Goal: Task Accomplishment & Management: Complete application form

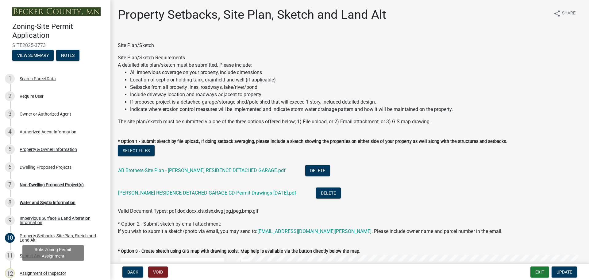
select select "7b13c63f-e699-4112-b373-98fbd28ec536"
select select "23d9b77f-888b-4fb8-92b8-bb321afa0fee"
select select "b56a4575-9846-47cf-8067-c59a4853da22"
select select "e8ab2dc3-aa3f-46f3-9b4a-37eb25ad84af"
select select "b98836ba-4715-455d-97ab-be9a9df498a8"
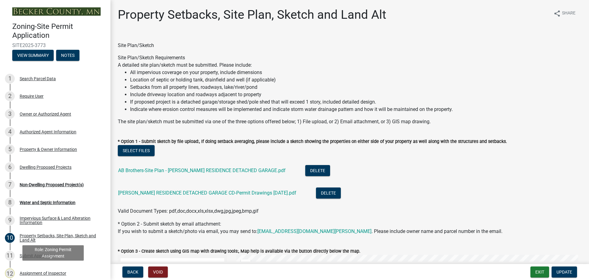
select select "c8b8ea71-7088-4e87-a493-7bc88cc2835b"
select select "1c6b2b2e-439c-462d-bb45-b31f31c95a9c"
select select "19d13e65-c93d-443e-910a-7a17299544cc"
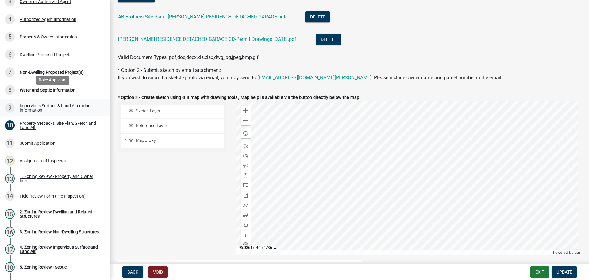
scroll to position [123, 0]
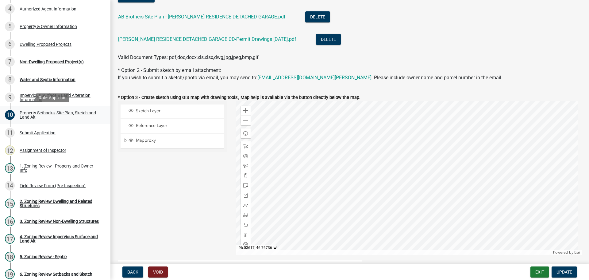
click at [70, 113] on div "Property Setbacks, Site Plan, Sketch and Land Alt" at bounding box center [60, 114] width 81 height 9
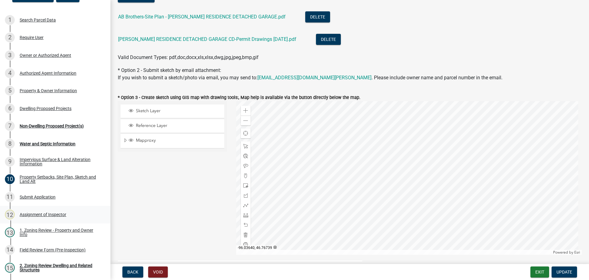
scroll to position [61, 0]
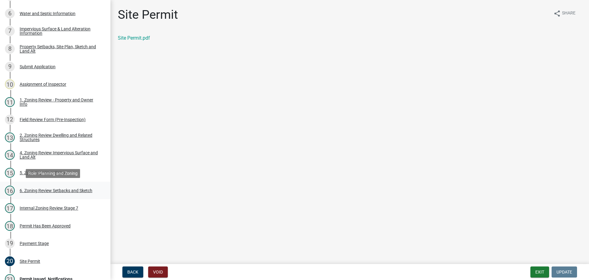
scroll to position [184, 0]
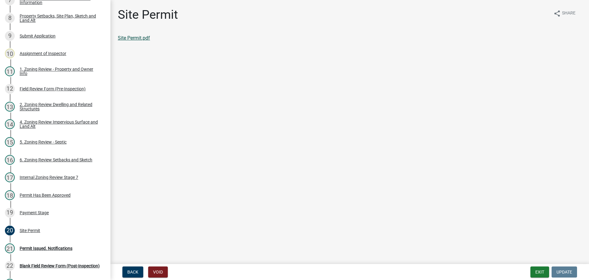
click at [126, 37] on link "Site Permit.pdf" at bounding box center [134, 38] width 32 height 6
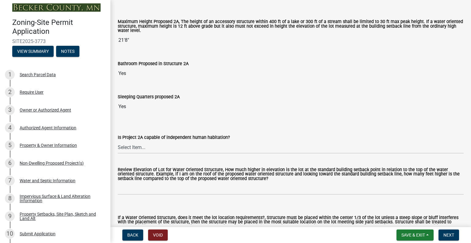
scroll to position [215, 0]
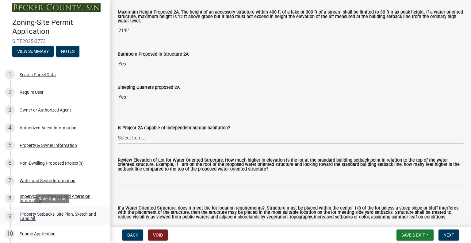
click at [68, 212] on div "Property Setbacks, Site Plan, Sketch and Land Alt" at bounding box center [60, 216] width 81 height 9
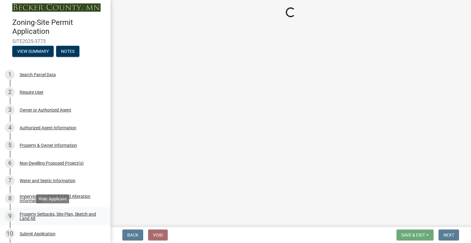
select select "7b13c63f-e699-4112-b373-98fbd28ec536"
select select "23d9b77f-888b-4fb8-92b8-bb321afa0fee"
select select "b56a4575-9846-47cf-8067-c59a4853da22"
select select "b9185151-7fec-488a-a719-f11a93338dbd"
select select "e8ab2dc3-aa3f-46f3-9b4a-37eb25ad84af"
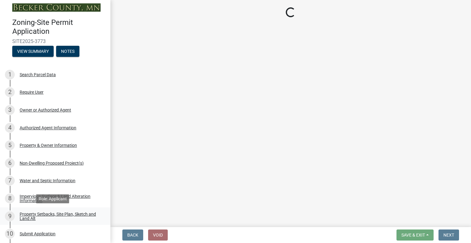
select select "b98836ba-4715-455d-97ab-be9a9df498a8"
select select "c8b8ea71-7088-4e87-a493-7bc88cc2835b"
select select "133211ff-91ce-4a0a-9235-b48a7e2069a0"
select select "19d13e65-c93d-443e-910a-7a17299544cc"
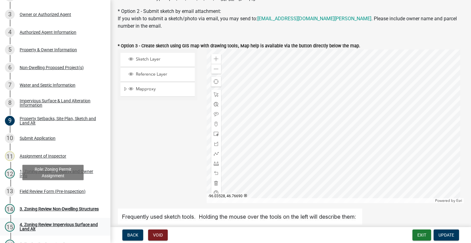
scroll to position [127, 0]
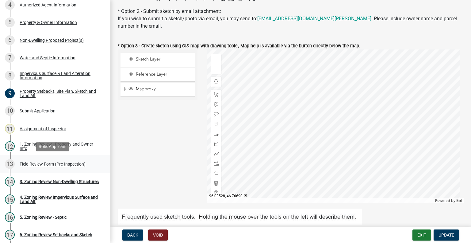
click at [68, 165] on div "Field Review Form (Pre-Inspection)" at bounding box center [53, 164] width 66 height 4
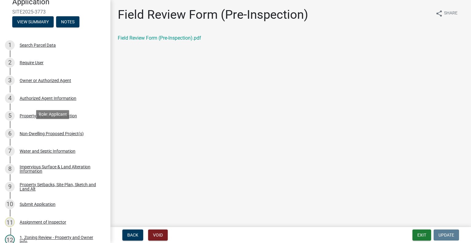
scroll to position [0, 0]
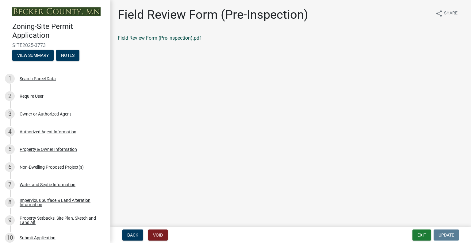
click at [160, 38] on link "Field Review Form (Pre-Inspection).pdf" at bounding box center [159, 38] width 83 height 6
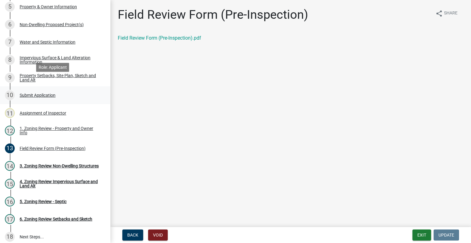
scroll to position [153, 0]
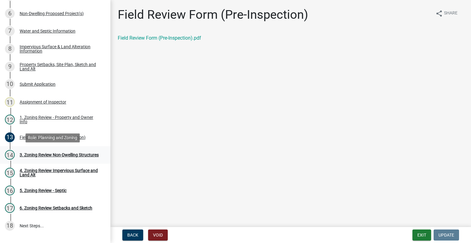
click at [25, 155] on div "3. Zoning Review Non-Dwelling Structures" at bounding box center [59, 155] width 79 height 4
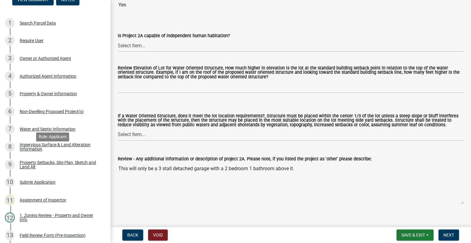
scroll to position [31, 0]
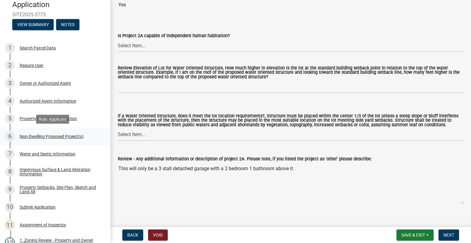
click at [77, 138] on div "Non-Dwelling Proposed Project(s)" at bounding box center [52, 136] width 64 height 4
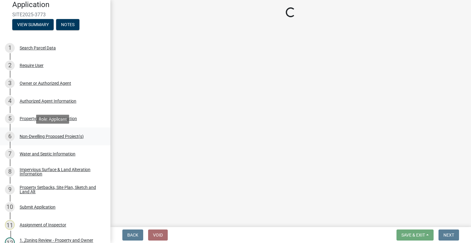
scroll to position [0, 0]
select select "273652f8-2357-47c0-90cc-77e373caeeb7"
select select "68d85482-c11a-4398-9267-999385c995bf"
select select "c901b724-8e9a-499b-811d-f72064c7192a"
select select "2f5256da-032f-4d83-a987-757f6ff4d08a"
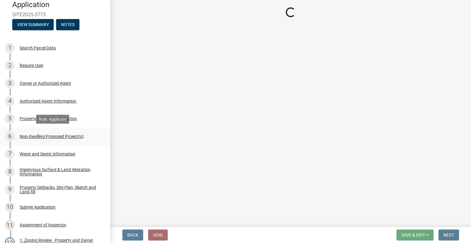
select select "631cb132-8247-428e-8497-89422107eaf4"
select select "00898f61-7ba8-49f3-9ca7-7e396e8a7c45"
select select "a9a8393f-3c28-47b8-b6d9-84c94641c3fc"
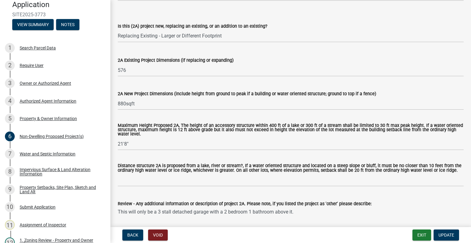
scroll to position [92, 0]
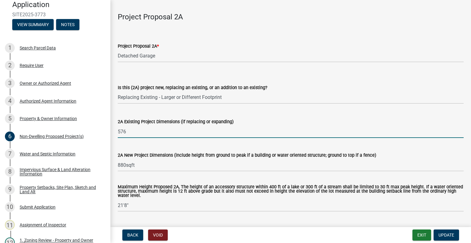
click at [142, 137] on input "576" at bounding box center [291, 131] width 346 height 13
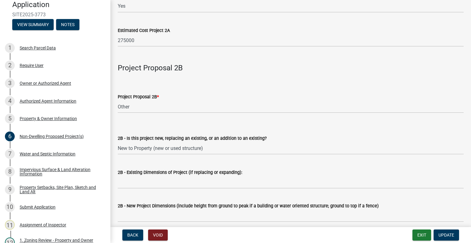
scroll to position [460, 0]
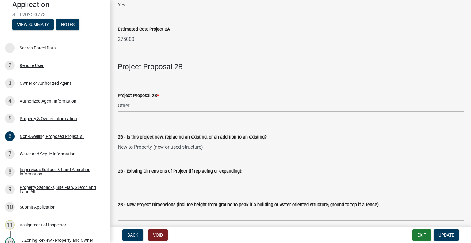
type input "576sqft"
click at [54, 192] on div "Property Setbacks, Site Plan, Sketch and Land Alt" at bounding box center [60, 189] width 81 height 9
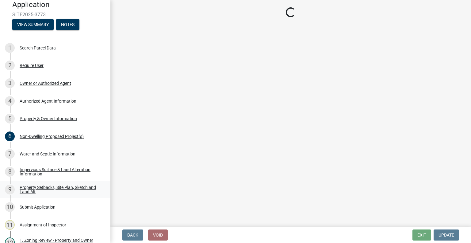
scroll to position [0, 0]
select select "7b13c63f-e699-4112-b373-98fbd28ec536"
select select "23d9b77f-888b-4fb8-92b8-bb321afa0fee"
select select "b56a4575-9846-47cf-8067-c59a4853da22"
select select "b9185151-7fec-488a-a719-f11a93338dbd"
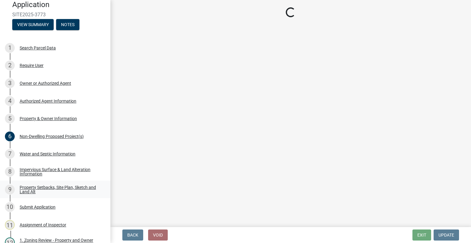
select select "e8ab2dc3-aa3f-46f3-9b4a-37eb25ad84af"
select select "b98836ba-4715-455d-97ab-be9a9df498a8"
select select "c8b8ea71-7088-4e87-a493-7bc88cc2835b"
select select "133211ff-91ce-4a0a-9235-b48a7e2069a0"
select select "19d13e65-c93d-443e-910a-7a17299544cc"
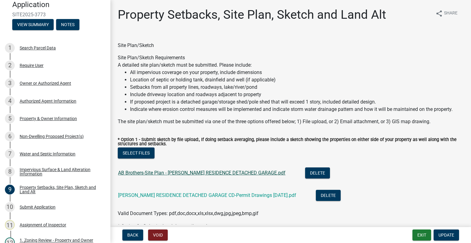
click at [155, 174] on link "AB Brothers-Site Plan - STEPHENS RESIDENCE DETACHED GARAGE.pdf" at bounding box center [202, 173] width 168 height 6
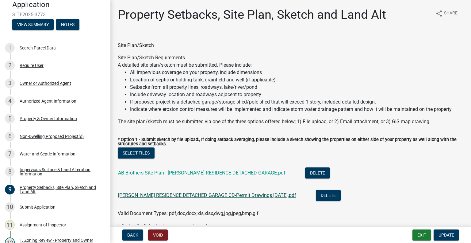
click at [151, 196] on link "AB Brothers-STEPHENS RESIDENCE DETACHED GARAGE CD-Permit Drawings 07-25-2025.pdf" at bounding box center [207, 195] width 178 height 6
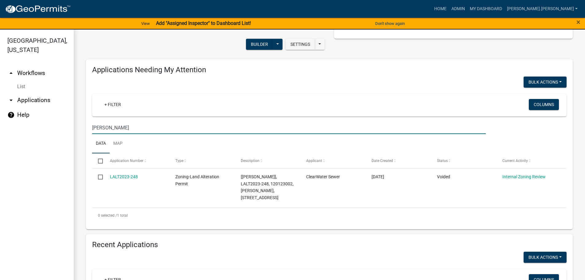
scroll to position [61, 0]
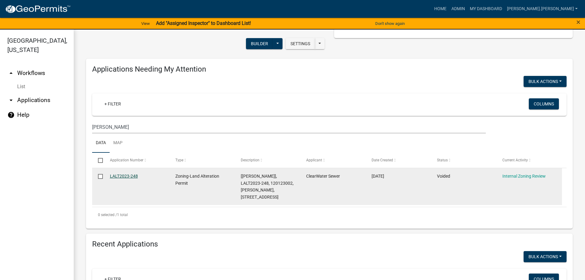
click at [133, 173] on link "LALT2023-248" at bounding box center [124, 175] width 28 height 5
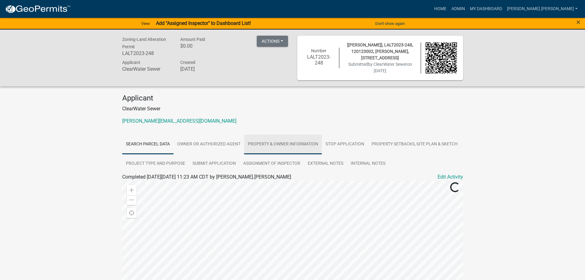
click at [277, 143] on link "Property & Owner Information" at bounding box center [283, 144] width 78 height 20
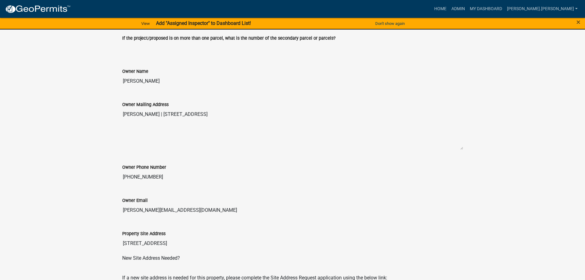
scroll to position [246, 0]
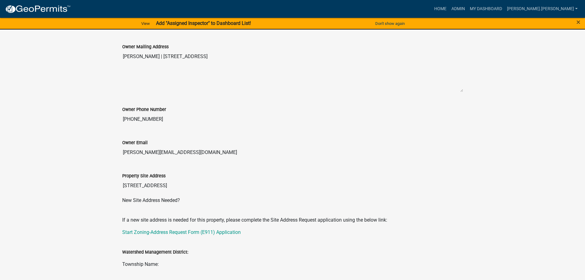
drag, startPoint x: 155, startPoint y: 118, endPoint x: 111, endPoint y: 111, distance: 44.2
click at [111, 111] on div "Zoning-Land Alteration Permit LALT2023-248 Amount Paid $0.00 Actions Unvoid Pri…" at bounding box center [292, 277] width 585 height 987
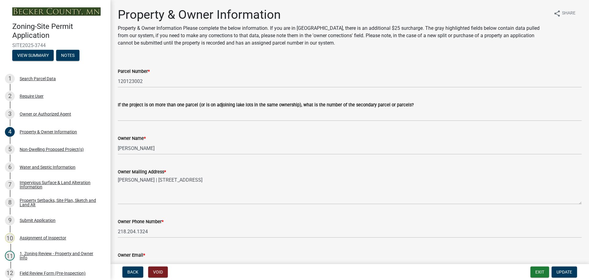
select select "952c78ef-3603-428b-9a7a-234fefdcef74"
drag, startPoint x: 298, startPoint y: 197, endPoint x: 265, endPoint y: 131, distance: 73.8
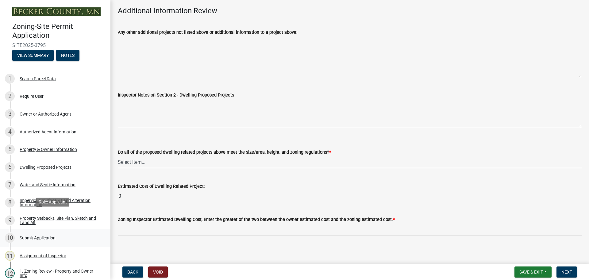
scroll to position [61, 0]
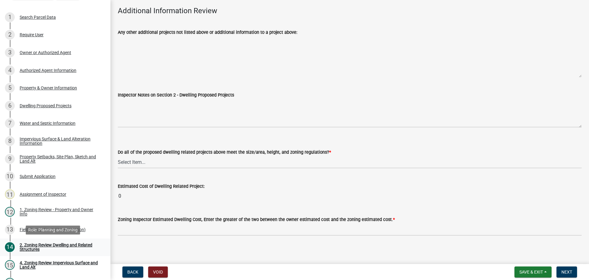
click at [67, 245] on div "2. Zoning Review Dwelling and Related Structures" at bounding box center [60, 246] width 81 height 9
click at [69, 243] on div "2. Zoning Review Dwelling and Related Structures" at bounding box center [60, 246] width 81 height 9
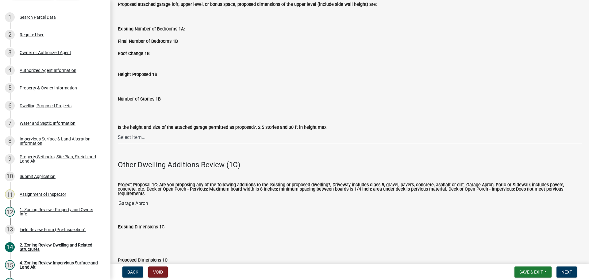
drag, startPoint x: 218, startPoint y: 239, endPoint x: 213, endPoint y: 168, distance: 71.1
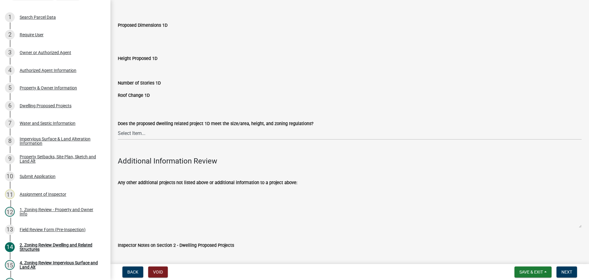
scroll to position [1255, 0]
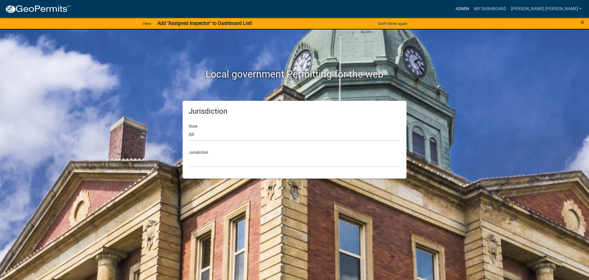
click at [472, 8] on link "Admin" at bounding box center [462, 9] width 18 height 12
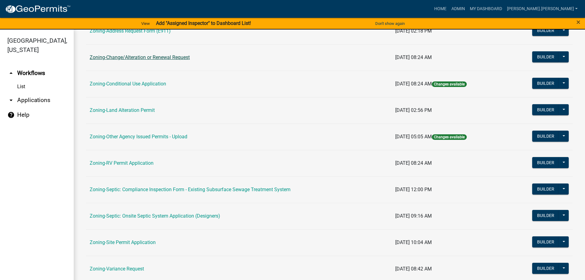
scroll to position [153, 0]
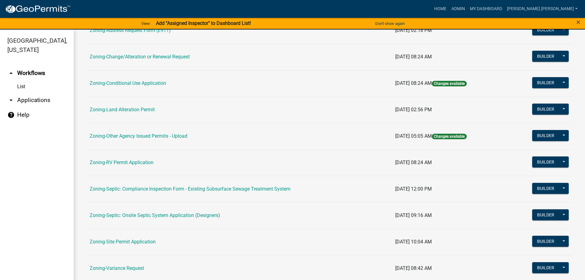
click at [132, 238] on td "Zoning-Site Permit Application" at bounding box center [238, 241] width 305 height 26
click at [132, 238] on link "Zoning-Site Permit Application" at bounding box center [123, 241] width 66 height 6
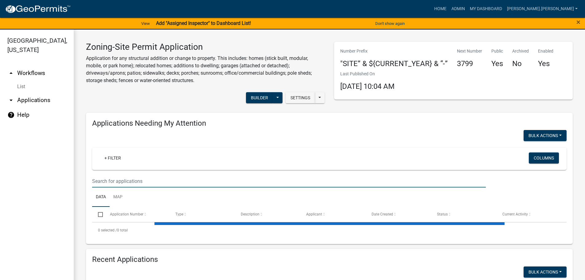
paste input "320246000"
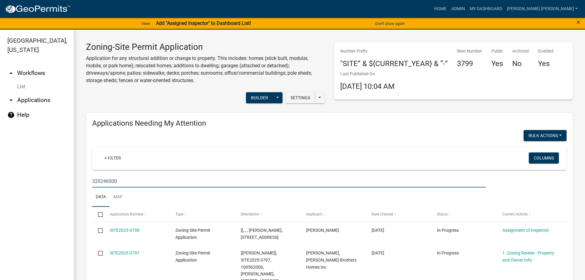
click at [102, 180] on input "320246000" at bounding box center [288, 181] width 393 height 13
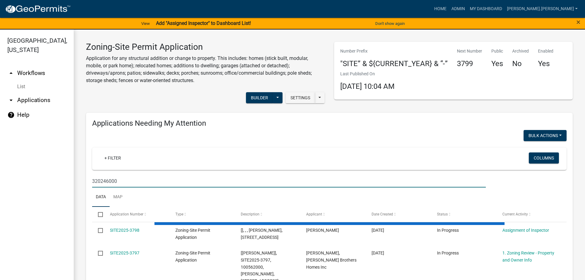
type input "320246000"
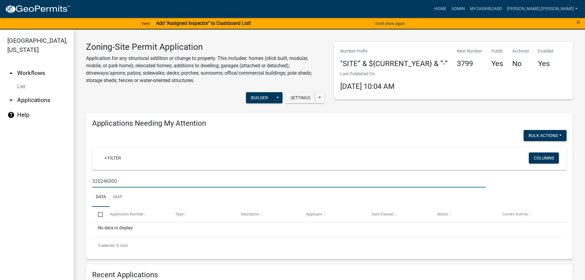
click at [176, 178] on input "320246000" at bounding box center [288, 181] width 393 height 13
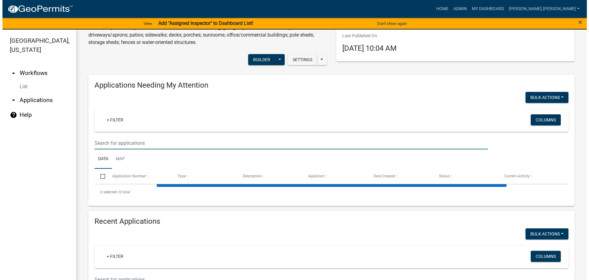
scroll to position [92, 0]
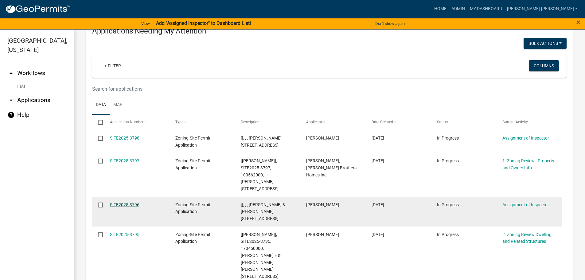
click at [126, 207] on link "SITE2025-3796" at bounding box center [124, 204] width 29 height 5
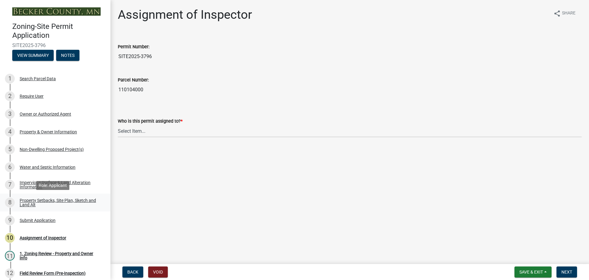
click at [57, 196] on link "8 Property Setbacks, Site Plan, Sketch and Land Alt" at bounding box center [55, 202] width 110 height 18
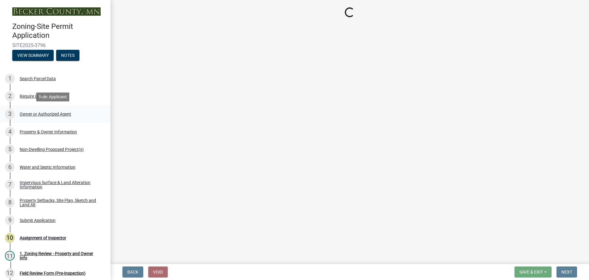
select select "d89fbfa0-1150-4954-b91c-9d482c9530a3"
select select "b56a4575-9846-47cf-8067-c59a4853da22"
select select "e8ab2dc3-aa3f-46f3-9b4a-37eb25ad84af"
select select "5ad4ab64-b44e-481c-9000-9e5907aa74e1"
select select "e019de12-4845-45f2-ad10-5fb76eee0e55"
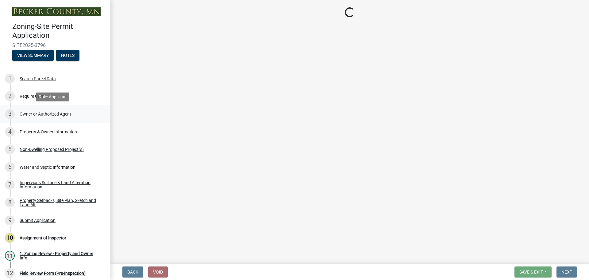
select select "c8b8ea71-7088-4e87-a493-7bc88cc2835b"
select select "1418c7e3-4054-4b00-84b5-d09b9560f30a"
select select "19d13e65-c93d-443e-910a-7a17299544cc"
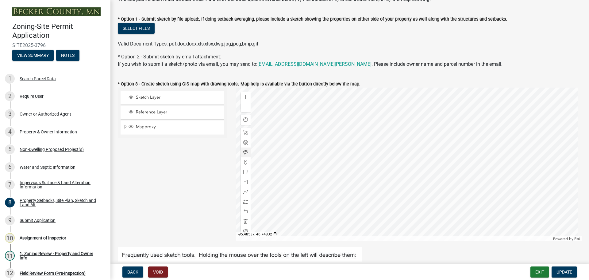
scroll to position [123, 0]
click at [243, 107] on span at bounding box center [245, 106] width 5 height 5
click at [71, 165] on div "Water and Septic Information" at bounding box center [48, 167] width 56 height 4
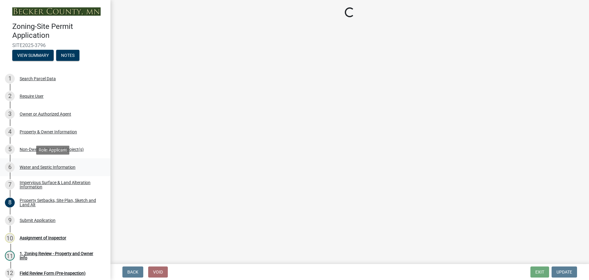
scroll to position [0, 0]
select select "9c51a48b-0bee-4836-8d5c-beab6e77ad2a"
select select "bb0103e2-6f27-4335-a860-183be8d3b6e1"
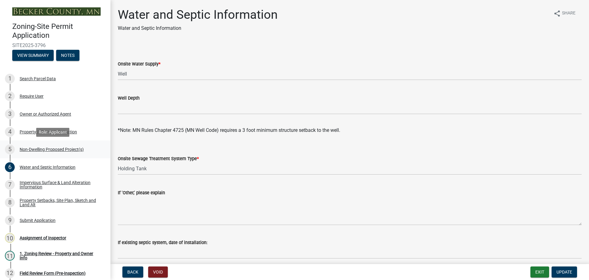
click at [48, 152] on div "5 Non-Dwelling Proposed Project(s)" at bounding box center [53, 149] width 96 height 10
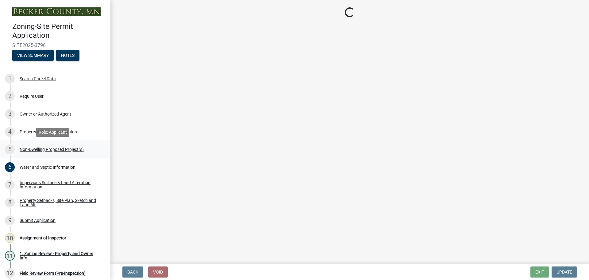
select select "6ced1b54-2913-4dbf-9776-23baa6524e46"
select select "3a2d96d3-fd69-4ed9-bae4-7a5aa03a7e58"
select select "cf118f3b-6469-426f-b247-8aeebfb0198d"
select select "d5258256-81e9-4688-bc84-b01445ee29b6"
select select "631cb132-8247-428e-8497-89422107eaf4"
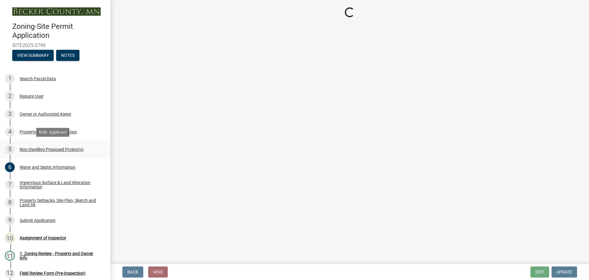
select select "00898f61-7ba8-49f3-9ca7-7e396e8a7c45"
select select "a5a24bbb-d142-4a96-81aa-f197e501dfcc"
select select "0800e7f7-3207-49ec-a6f5-9d95c4f1e857"
select select "e62d2446-d9c7-4970-9fab-0f1dd7e821ee"
select select "a7383203-7c65-42b7-93a7-fe526d73266a"
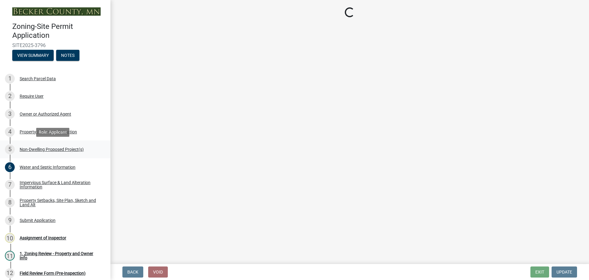
select select "4eba3570-6ed6-458d-82af-2533ccb8948c"
select select "3615078b-f7b7-4dbb-a06f-76929930a589"
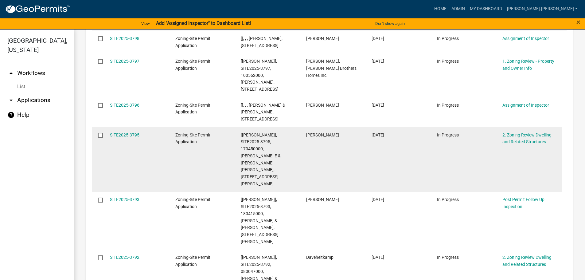
scroll to position [157, 0]
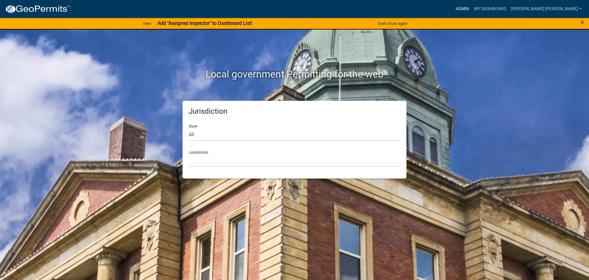
click at [472, 9] on link "Admin" at bounding box center [462, 9] width 18 height 12
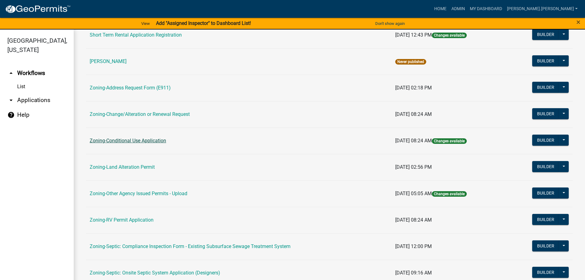
scroll to position [153, 0]
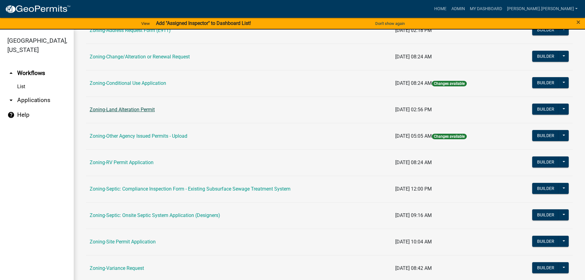
click at [145, 112] on link "Zoning-Land Alteration Permit" at bounding box center [122, 110] width 65 height 6
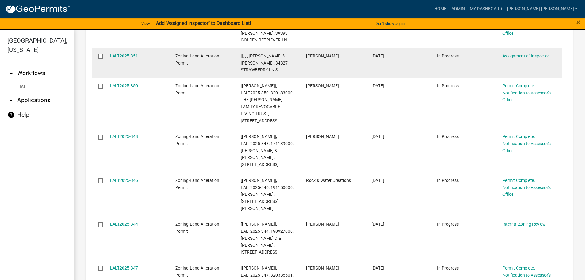
scroll to position [338, 0]
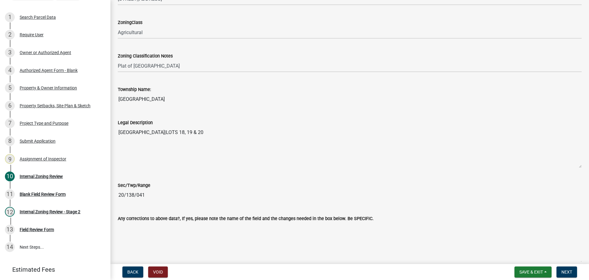
scroll to position [399, 0]
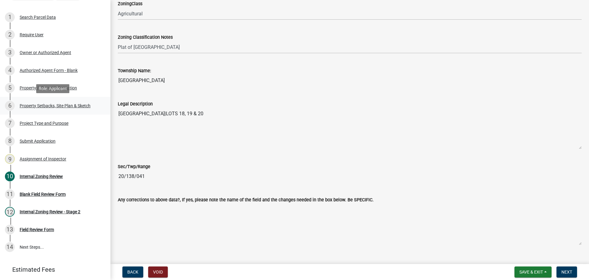
click at [67, 106] on div "Property Setbacks, Site Plan & Sketch" at bounding box center [55, 105] width 71 height 4
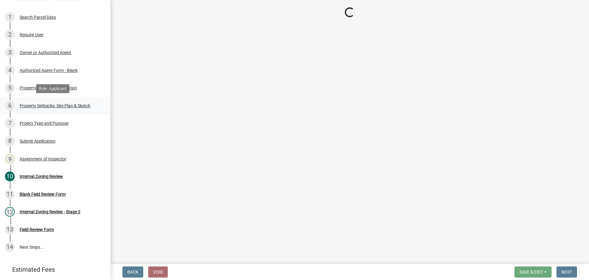
scroll to position [0, 0]
select select "023fca83-4df2-42b9-94ed-3498437255e1"
select select "84ece663-5328-4739-b2f5-2b1393f0600c"
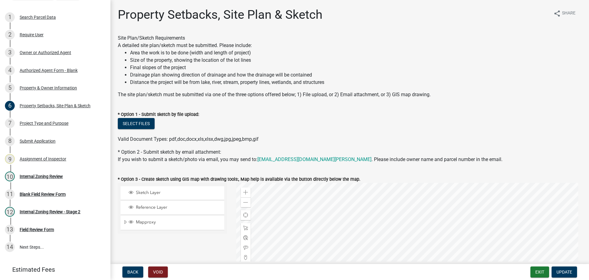
scroll to position [31, 0]
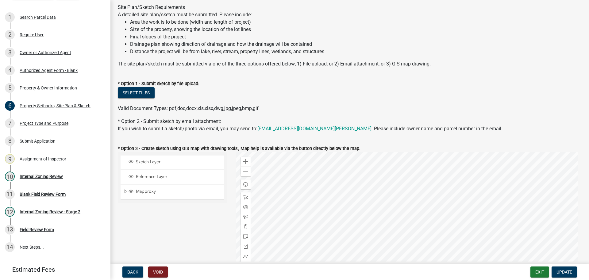
click at [435, 221] on div at bounding box center [409, 228] width 346 height 153
click at [342, 221] on div at bounding box center [409, 228] width 346 height 153
click at [243, 160] on span at bounding box center [245, 161] width 5 height 5
click at [340, 241] on div at bounding box center [409, 228] width 346 height 153
click at [242, 158] on div "Zoom in" at bounding box center [246, 162] width 10 height 10
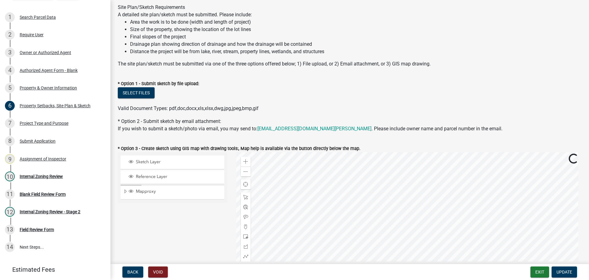
click at [317, 237] on div at bounding box center [409, 228] width 346 height 153
click at [243, 162] on span at bounding box center [245, 161] width 5 height 5
click at [400, 226] on div at bounding box center [409, 228] width 346 height 153
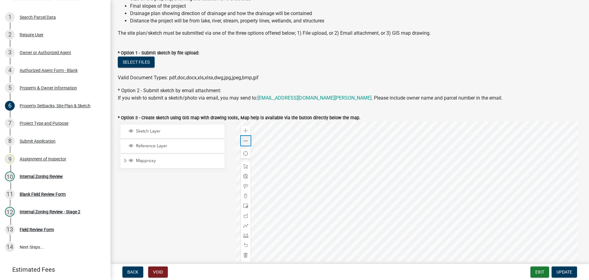
click at [246, 140] on span at bounding box center [245, 140] width 5 height 5
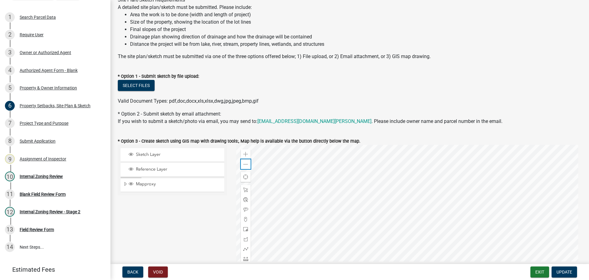
scroll to position [92, 0]
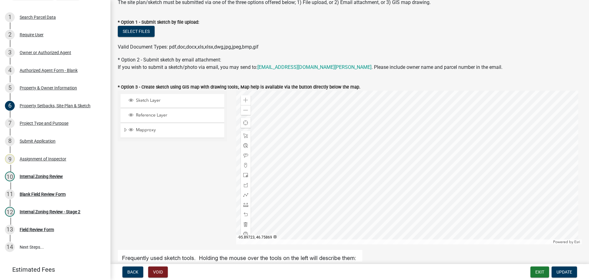
click at [348, 190] on div at bounding box center [409, 167] width 346 height 153
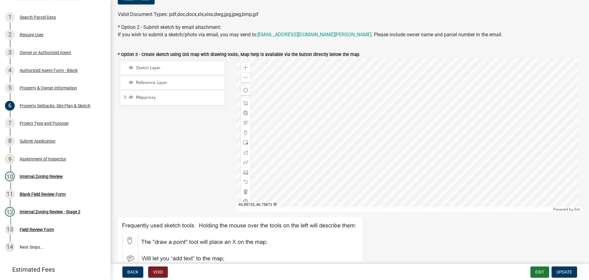
scroll to position [123, 0]
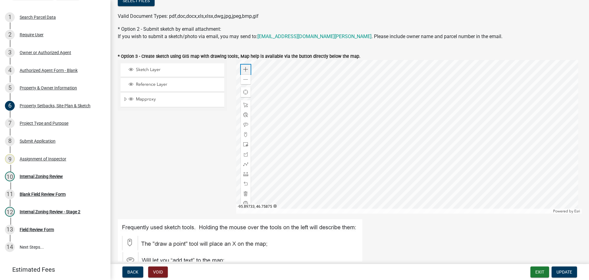
click at [246, 69] on span at bounding box center [245, 69] width 5 height 5
click at [347, 60] on div at bounding box center [409, 136] width 346 height 153
click at [246, 80] on span at bounding box center [245, 79] width 5 height 5
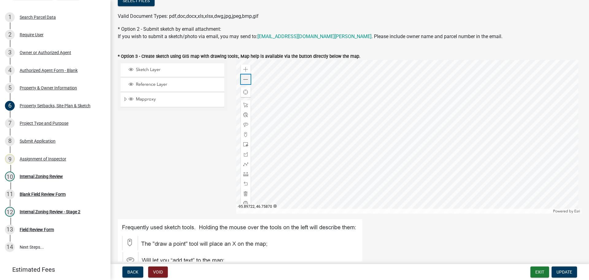
click at [246, 80] on span at bounding box center [245, 79] width 5 height 5
click at [246, 69] on span at bounding box center [245, 69] width 5 height 5
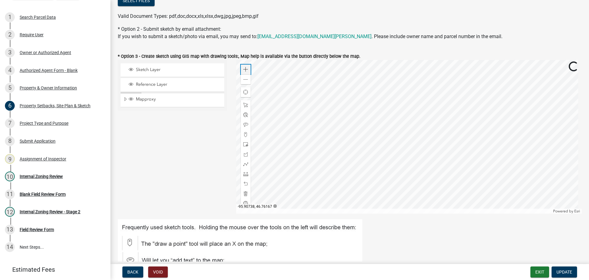
click at [246, 69] on span at bounding box center [245, 69] width 5 height 5
click at [382, 164] on div at bounding box center [409, 136] width 346 height 153
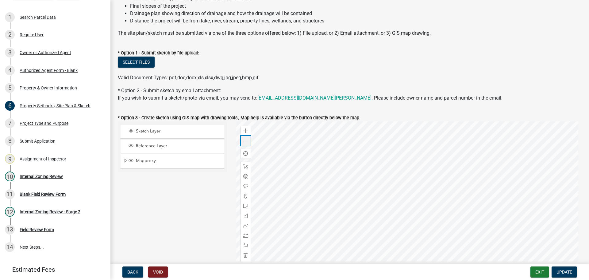
click at [244, 138] on span at bounding box center [245, 140] width 5 height 5
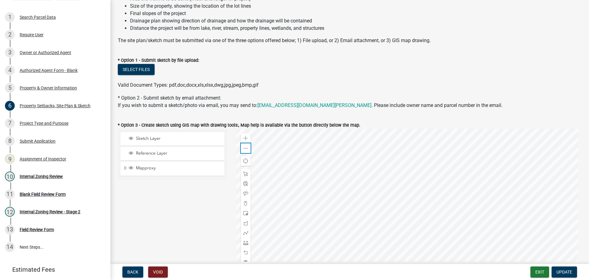
scroll to position [123, 0]
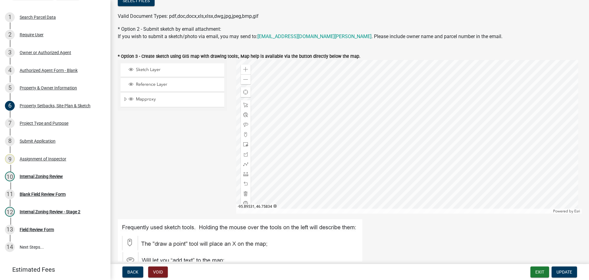
click at [384, 168] on div at bounding box center [409, 136] width 346 height 153
click at [433, 153] on div at bounding box center [409, 136] width 346 height 153
click at [413, 153] on div at bounding box center [409, 136] width 346 height 153
click at [427, 160] on div at bounding box center [409, 136] width 346 height 153
click at [244, 76] on div "Zoom out" at bounding box center [246, 79] width 10 height 10
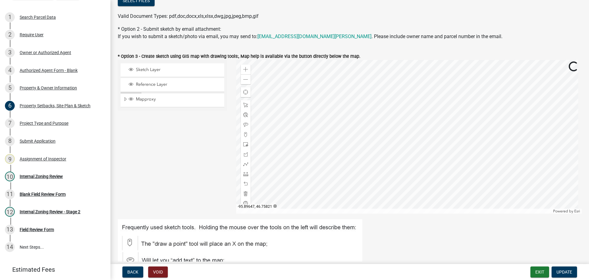
click at [424, 168] on div at bounding box center [409, 136] width 346 height 153
click at [53, 179] on div "10 Internal Zoning Review" at bounding box center [53, 176] width 96 height 10
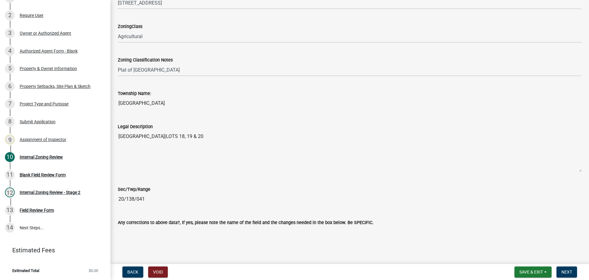
scroll to position [276, 0]
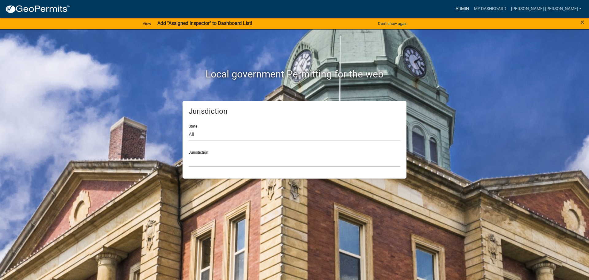
click at [472, 7] on link "Admin" at bounding box center [462, 9] width 18 height 12
